Goal: Task Accomplishment & Management: Complete application form

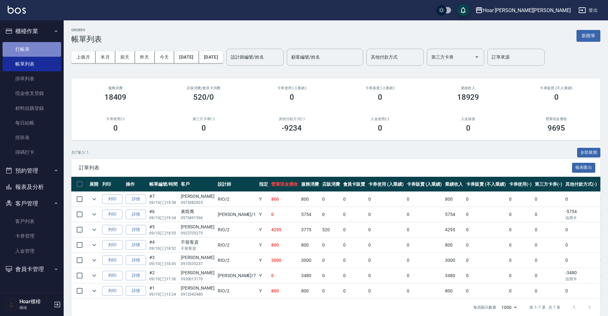
drag, startPoint x: 28, startPoint y: 42, endPoint x: 37, endPoint y: 53, distance: 14.3
click at [28, 42] on link "打帳單" at bounding box center [32, 49] width 59 height 15
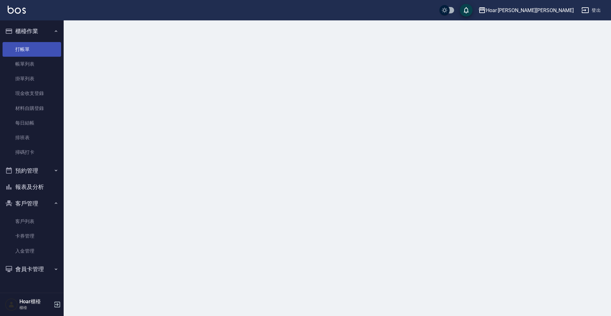
click at [37, 53] on link "打帳單" at bounding box center [32, 49] width 59 height 15
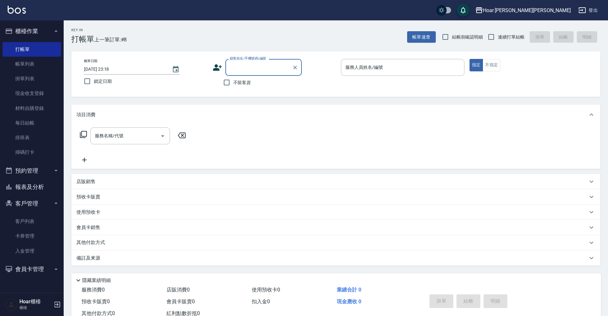
click at [250, 65] on input "顧客姓名/手機號碼/編號" at bounding box center [258, 67] width 61 height 11
type input "m"
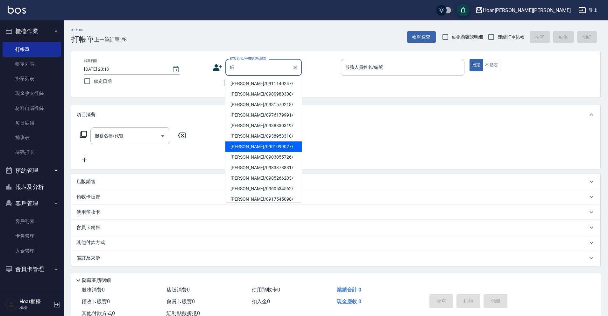
click at [248, 149] on li "[PERSON_NAME]/0901099027/" at bounding box center [263, 146] width 76 height 11
type input "[PERSON_NAME]/0901099027/"
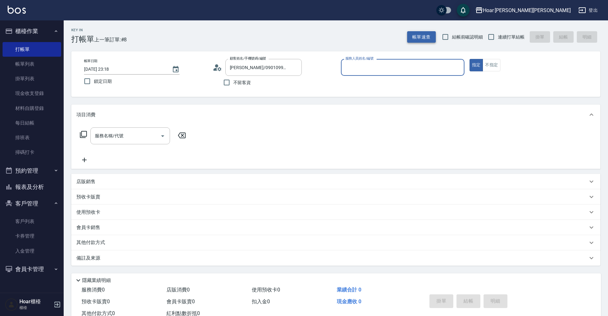
type input "Shami-3"
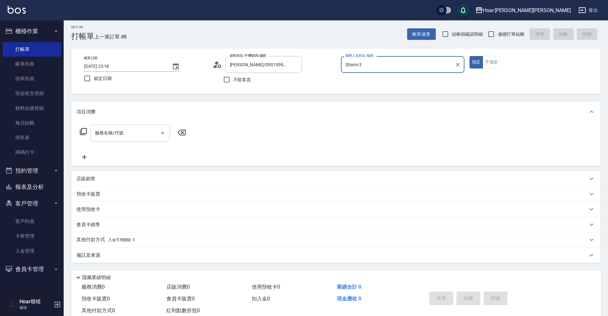
click at [134, 136] on input "服務名稱/代號" at bounding box center [125, 132] width 64 height 11
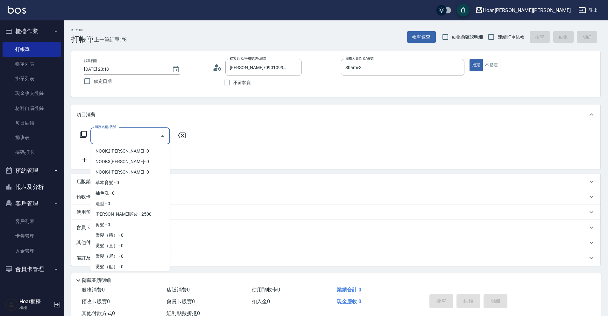
scroll to position [9, 0]
click at [94, 228] on span "剪髮 - 0" at bounding box center [130, 227] width 80 height 11
type input "剪髮(201)"
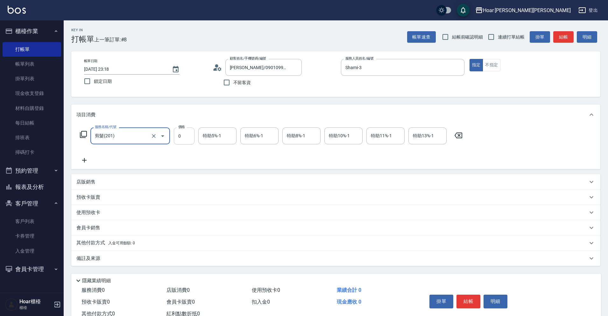
click at [180, 136] on input "0" at bounding box center [184, 135] width 21 height 17
click at [181, 140] on input "0" at bounding box center [184, 135] width 21 height 17
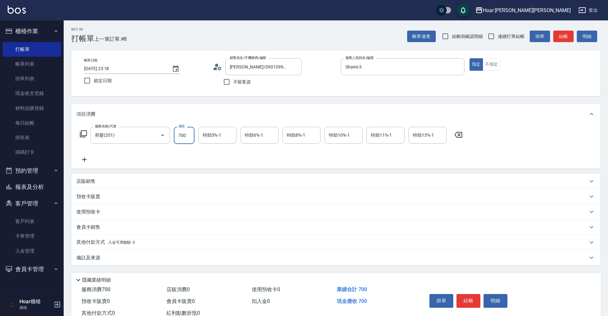
scroll to position [2, 0]
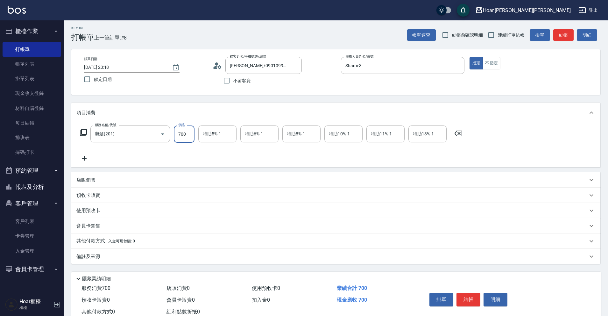
type input "700"
click at [86, 157] on icon at bounding box center [84, 158] width 16 height 8
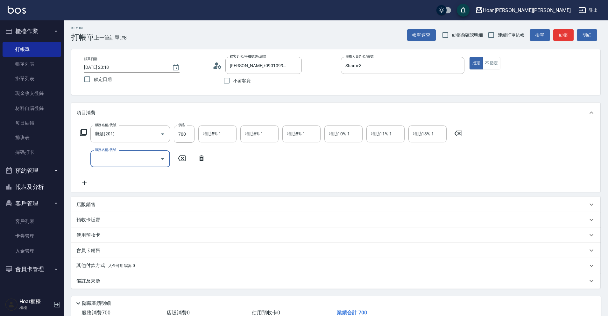
click at [115, 154] on input "服務名稱/代號" at bounding box center [125, 158] width 64 height 11
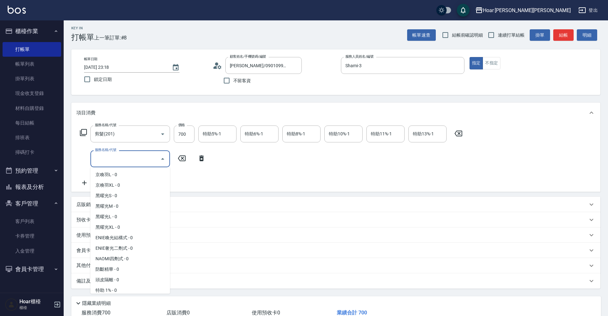
scroll to position [242, 0]
drag, startPoint x: 114, startPoint y: 239, endPoint x: 146, endPoint y: 190, distance: 58.8
click at [114, 238] on span "ENIE喚光結構式 - 0" at bounding box center [130, 237] width 80 height 11
type input "ENIE喚光結構式(609)"
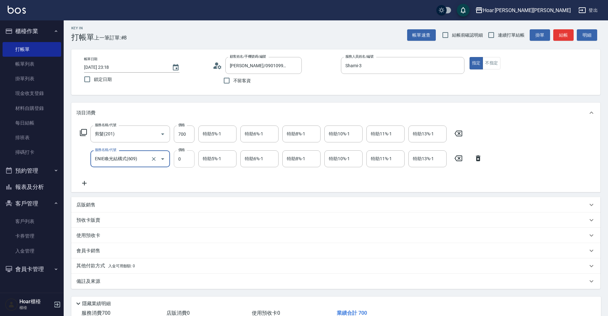
click at [185, 155] on input "0" at bounding box center [184, 158] width 21 height 17
type input "1020"
click at [87, 185] on icon at bounding box center [84, 183] width 16 height 8
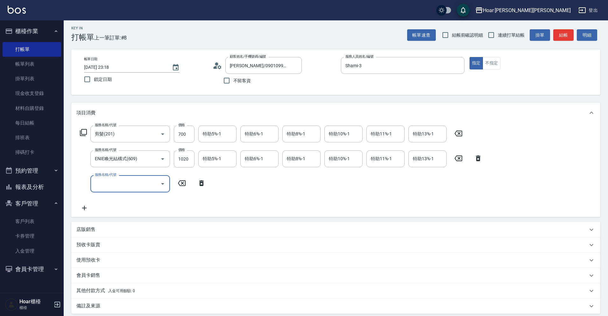
click at [115, 174] on label "服務名稱/代號" at bounding box center [105, 174] width 21 height 5
click at [115, 178] on input "服務名稱/代號" at bounding box center [125, 183] width 64 height 11
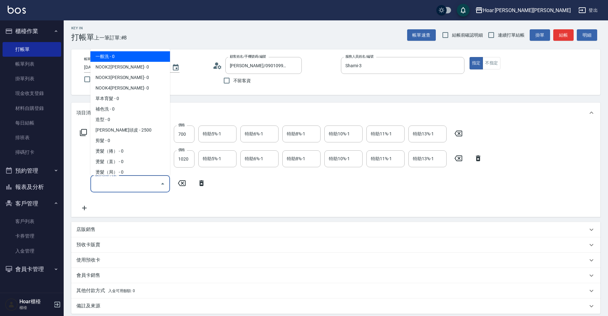
click at [117, 182] on input "服務名稱/代號" at bounding box center [125, 183] width 64 height 11
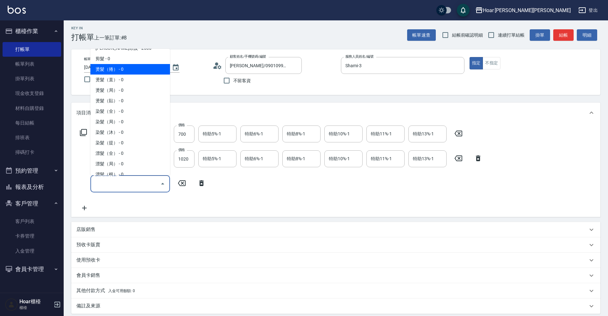
scroll to position [84, 0]
drag, startPoint x: 115, startPoint y: 78, endPoint x: 188, endPoint y: 122, distance: 85.0
click at [118, 78] on span "燙髮（直） - 0" at bounding box center [130, 77] width 80 height 11
type input "燙髮（直）(302)"
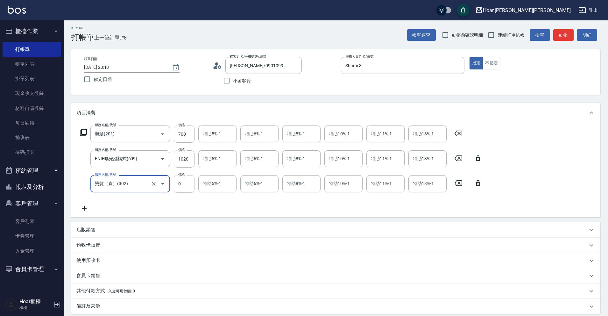
click at [190, 182] on input "0" at bounding box center [184, 183] width 21 height 17
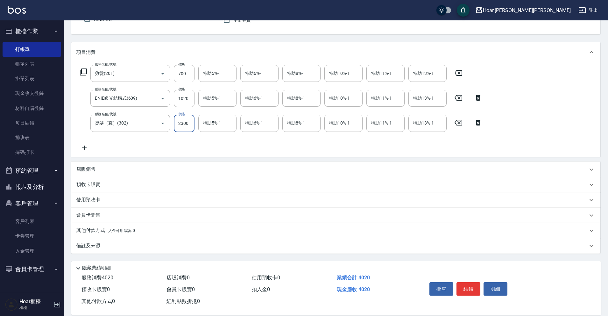
scroll to position [72, 0]
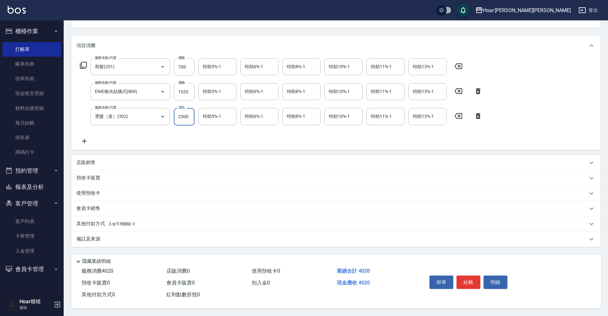
type input "2300"
click at [87, 138] on icon at bounding box center [84, 141] width 16 height 8
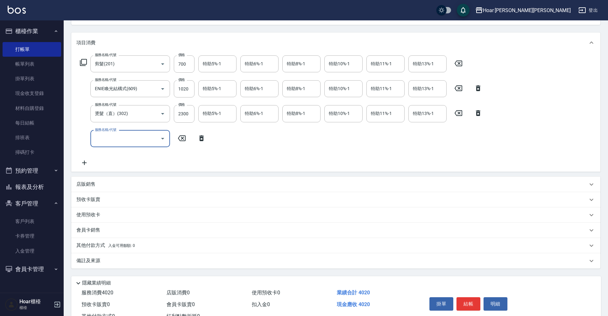
click at [138, 142] on input "服務名稱/代號" at bounding box center [125, 138] width 64 height 11
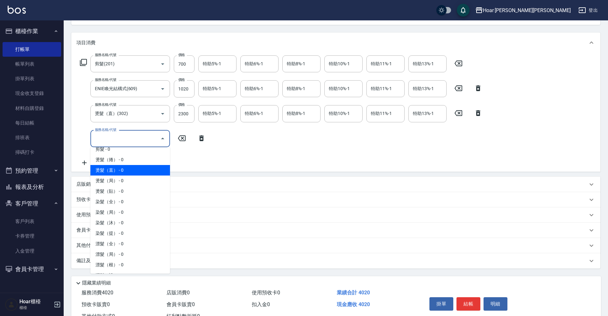
scroll to position [101, 0]
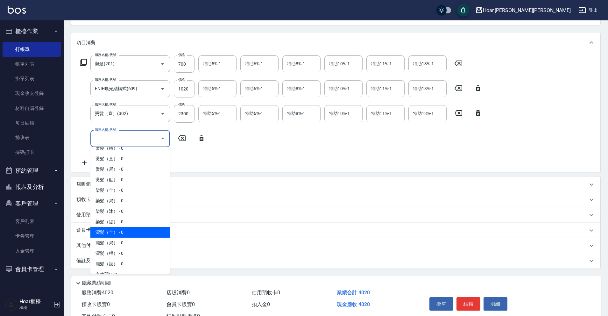
drag, startPoint x: 232, startPoint y: 147, endPoint x: 206, endPoint y: 166, distance: 32.7
click at [232, 147] on div "服務名稱/代號 剪髮(201) 服務名稱/代號 價格 700 價格 特助5%-1 特助5%-1 特助6%-1 特助6%-1 特助8%-1 特助8%-1 特助1…" at bounding box center [281, 110] width 410 height 111
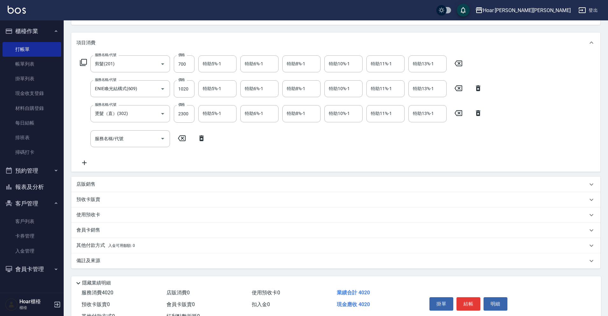
click at [101, 188] on div "店販銷售" at bounding box center [335, 184] width 529 height 15
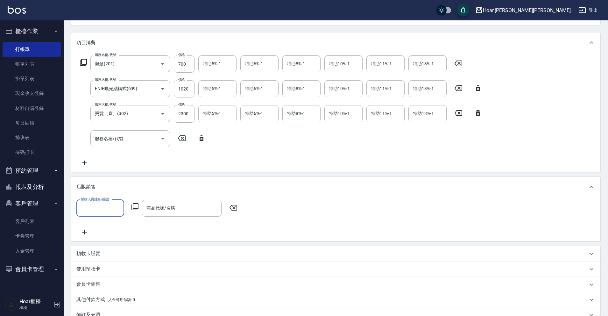
scroll to position [0, 0]
drag, startPoint x: 98, startPoint y: 200, endPoint x: 102, endPoint y: 204, distance: 5.2
click at [98, 201] on label "服務人員姓名/編號" at bounding box center [95, 199] width 28 height 5
click at [98, 203] on input "服務人員姓名/編號" at bounding box center [100, 208] width 42 height 11
click at [103, 207] on input "服務人員姓名/編號" at bounding box center [100, 208] width 42 height 11
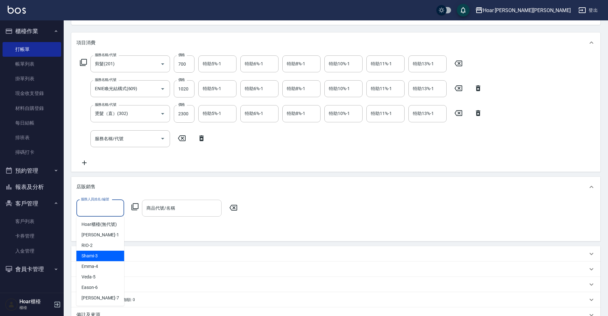
drag, startPoint x: 99, startPoint y: 258, endPoint x: 175, endPoint y: 211, distance: 89.7
click at [100, 257] on div "Shami -3" at bounding box center [100, 256] width 48 height 11
type input "Shami-3"
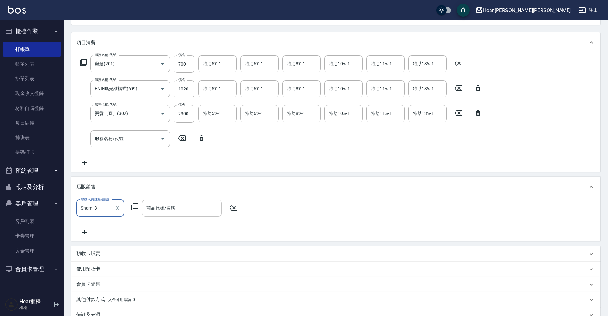
click at [187, 202] on div "商品代號/名稱" at bounding box center [182, 208] width 80 height 17
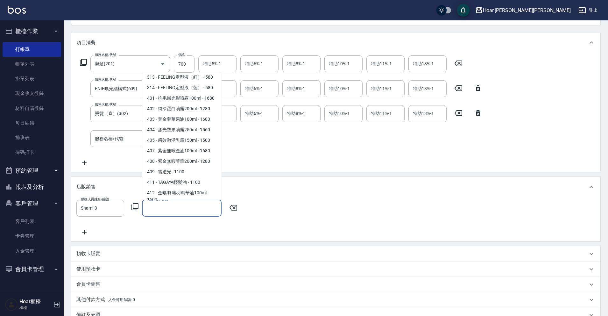
scroll to position [718, 0]
click at [183, 166] on span "408 - 紫金無暇菁華200ml - 1280" at bounding box center [182, 160] width 80 height 11
type input "紫金無暇菁華200ml"
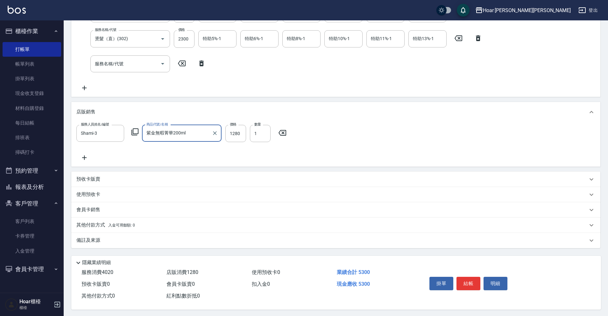
scroll to position [151, 0]
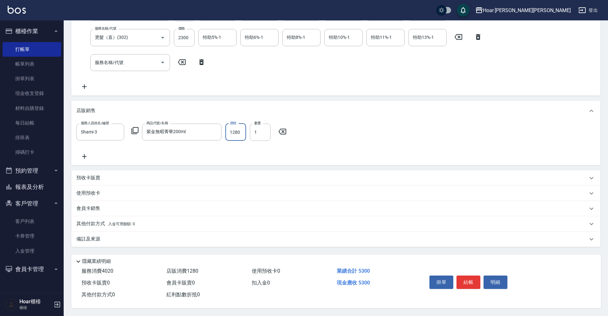
click at [236, 132] on input "1280" at bounding box center [235, 132] width 21 height 17
type input "1088"
drag, startPoint x: 104, startPoint y: 219, endPoint x: 108, endPoint y: 226, distance: 8.1
click at [104, 220] on p "其他付款方式 入金可用餘額: 0" at bounding box center [105, 223] width 59 height 7
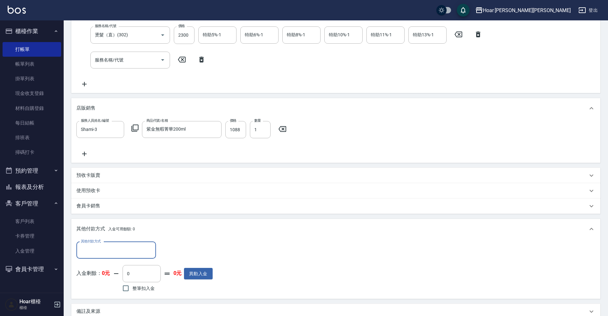
scroll to position [0, 0]
click at [112, 234] on div "其他付款方式 入金可用餘額: 0" at bounding box center [335, 229] width 529 height 20
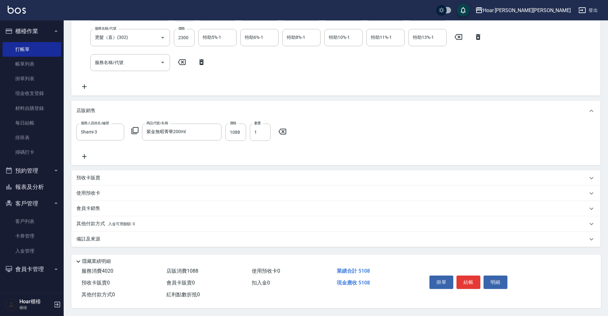
click at [115, 247] on div "Key In 打帳單 上一筆訂單:#8 帳單速查 結帳前確認明細 連續打單結帳 掛單 結帳 明細 帳單日期 [DATE] 23:18 鎖定日期 顧客姓名/手機…" at bounding box center [336, 94] width 545 height 444
click at [115, 232] on div "備註及來源" at bounding box center [335, 239] width 529 height 15
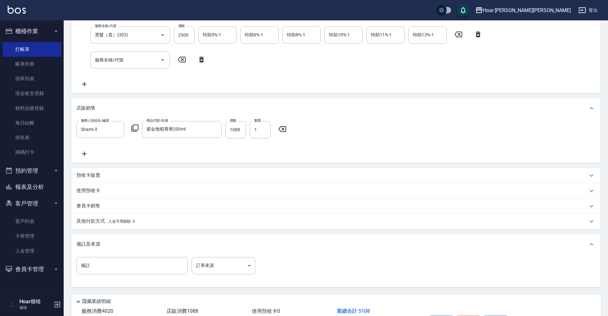
click at [119, 227] on div "其他付款方式 入金可用餘額: 0" at bounding box center [335, 221] width 529 height 15
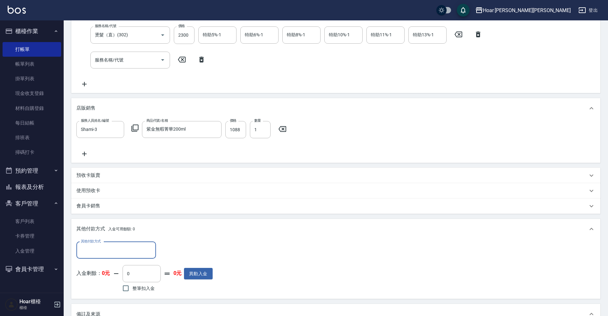
click at [118, 243] on div "其他付款方式" at bounding box center [116, 250] width 80 height 17
click at [121, 277] on span "轉帳匯款" at bounding box center [116, 277] width 80 height 11
type input "轉帳匯款"
click at [166, 249] on input "0" at bounding box center [184, 250] width 48 height 17
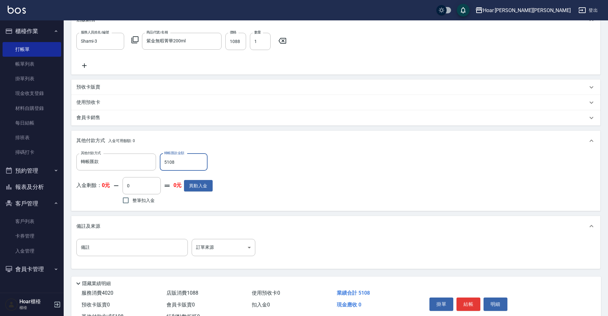
scroll to position [241, 0]
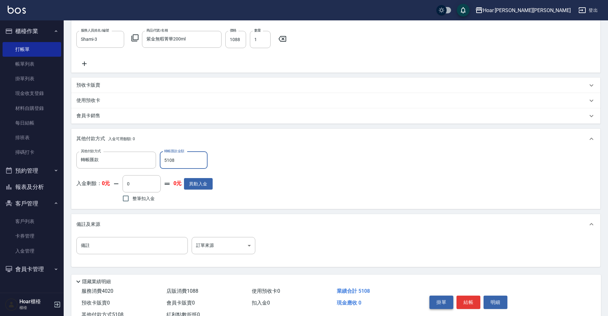
type input "5108"
click at [439, 301] on button "掛單" at bounding box center [442, 302] width 24 height 13
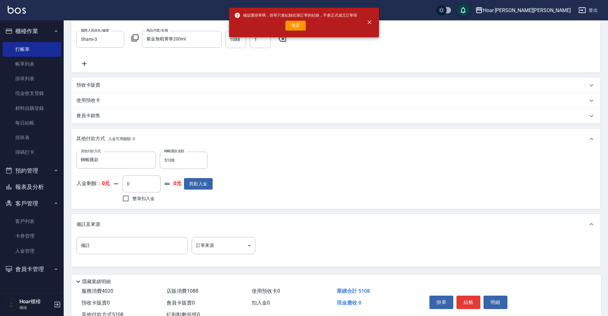
drag, startPoint x: 373, startPoint y: 24, endPoint x: 378, endPoint y: 33, distance: 11.1
click at [373, 24] on button "close" at bounding box center [369, 22] width 14 height 14
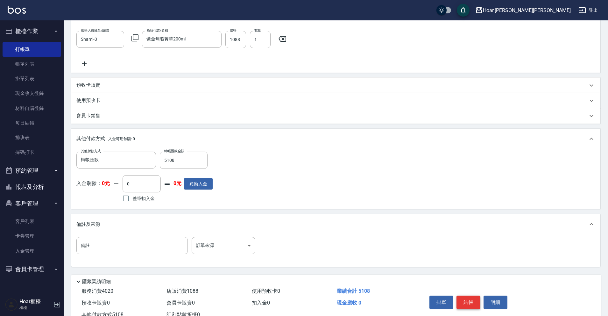
click at [471, 302] on button "結帳" at bounding box center [469, 302] width 24 height 13
